Goal: Complete application form: Complete application form

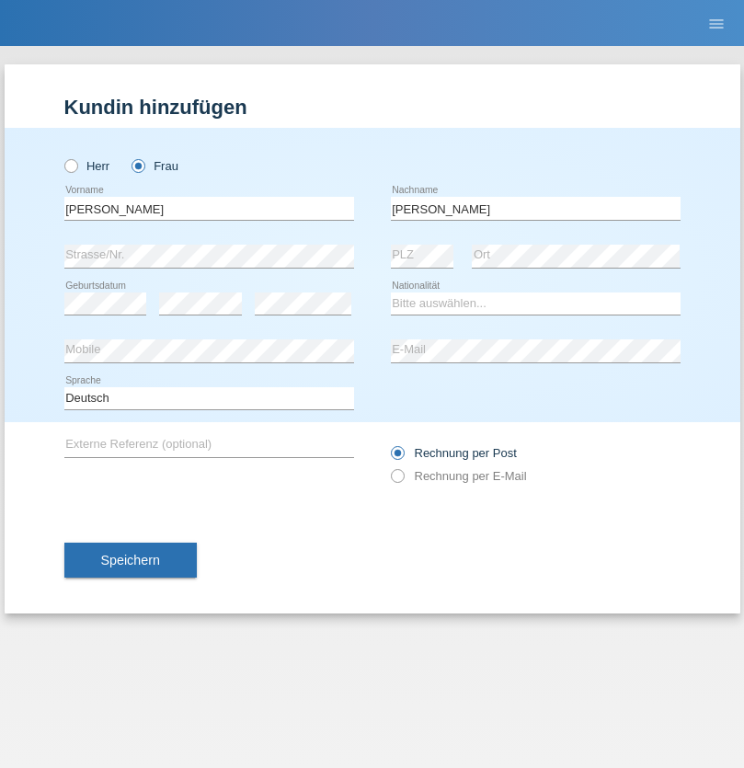
type input "[PERSON_NAME]"
select select "CH"
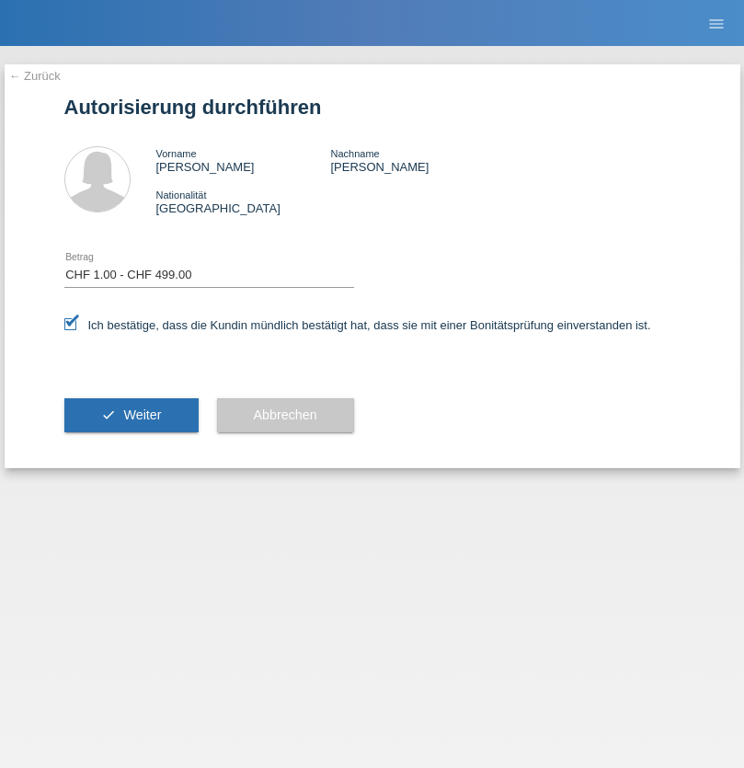
select select "1"
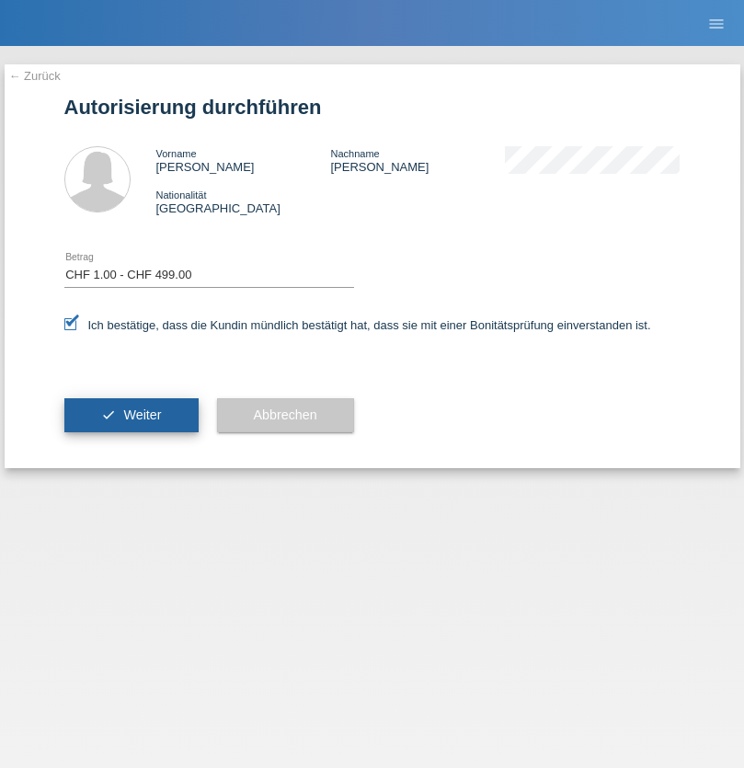
click at [131, 415] on span "Weiter" at bounding box center [142, 414] width 38 height 15
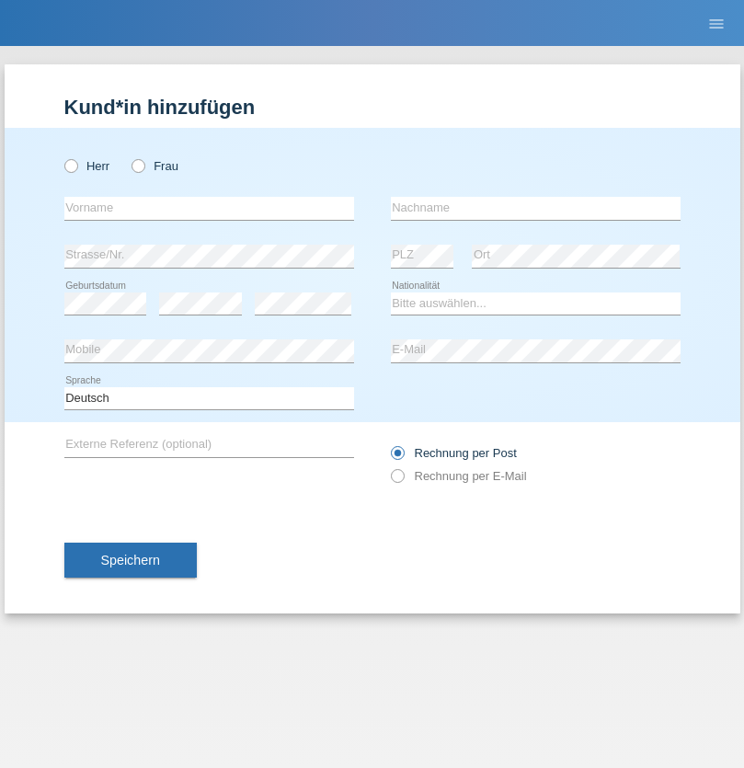
radio input "true"
click at [209, 208] on input "text" at bounding box center [209, 208] width 290 height 23
type input "[PERSON_NAME]"
click at [535, 208] on input "text" at bounding box center [536, 208] width 290 height 23
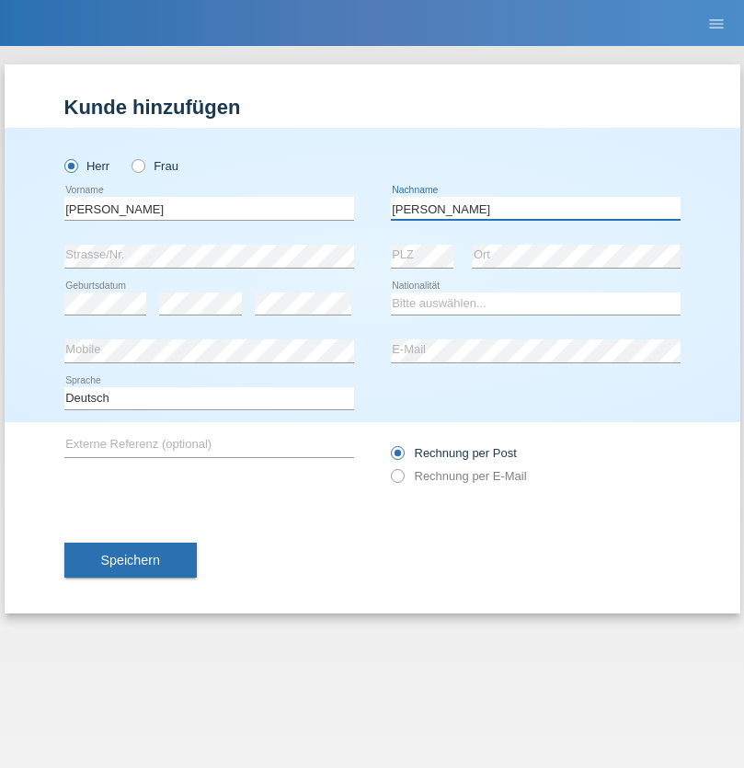
type input "[PERSON_NAME]"
select select "PT"
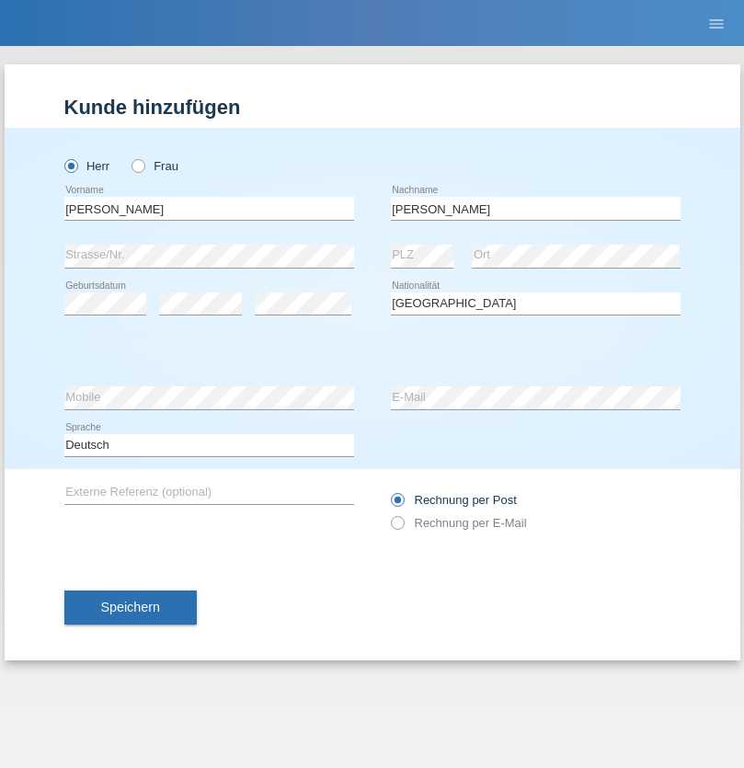
select select "C"
select select "11"
select select "08"
select select "1981"
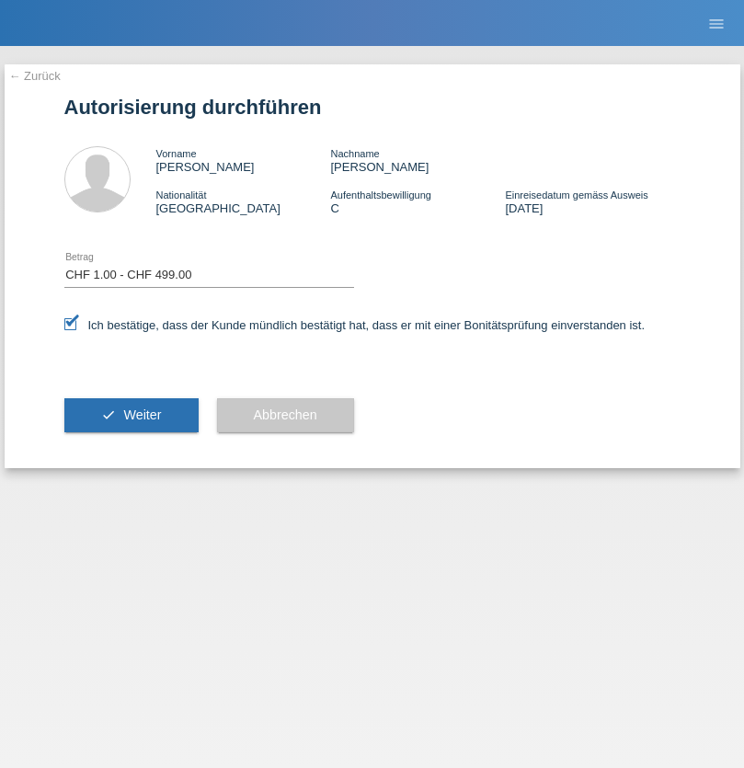
select select "1"
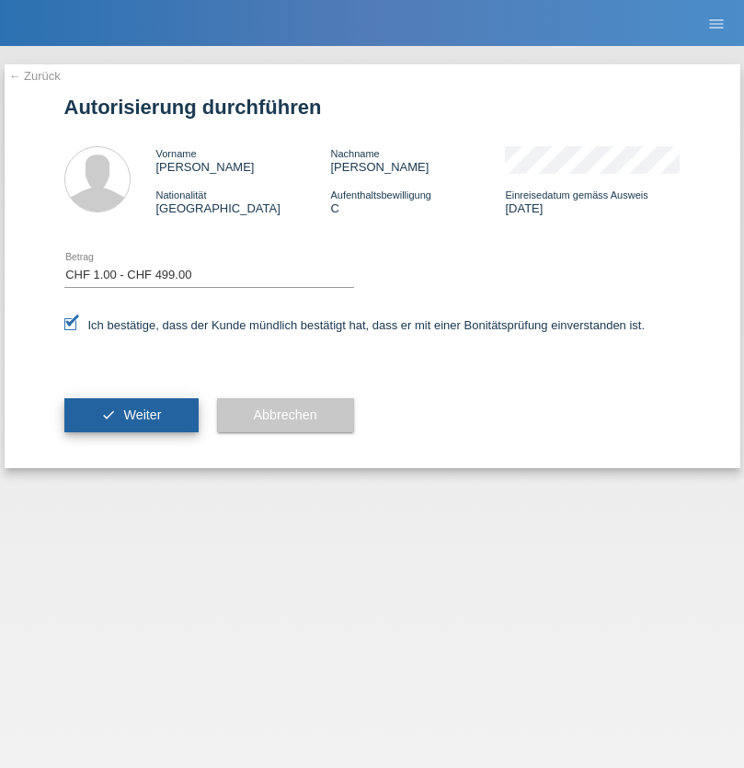
click at [131, 415] on span "Weiter" at bounding box center [142, 414] width 38 height 15
